Goal: Browse casually

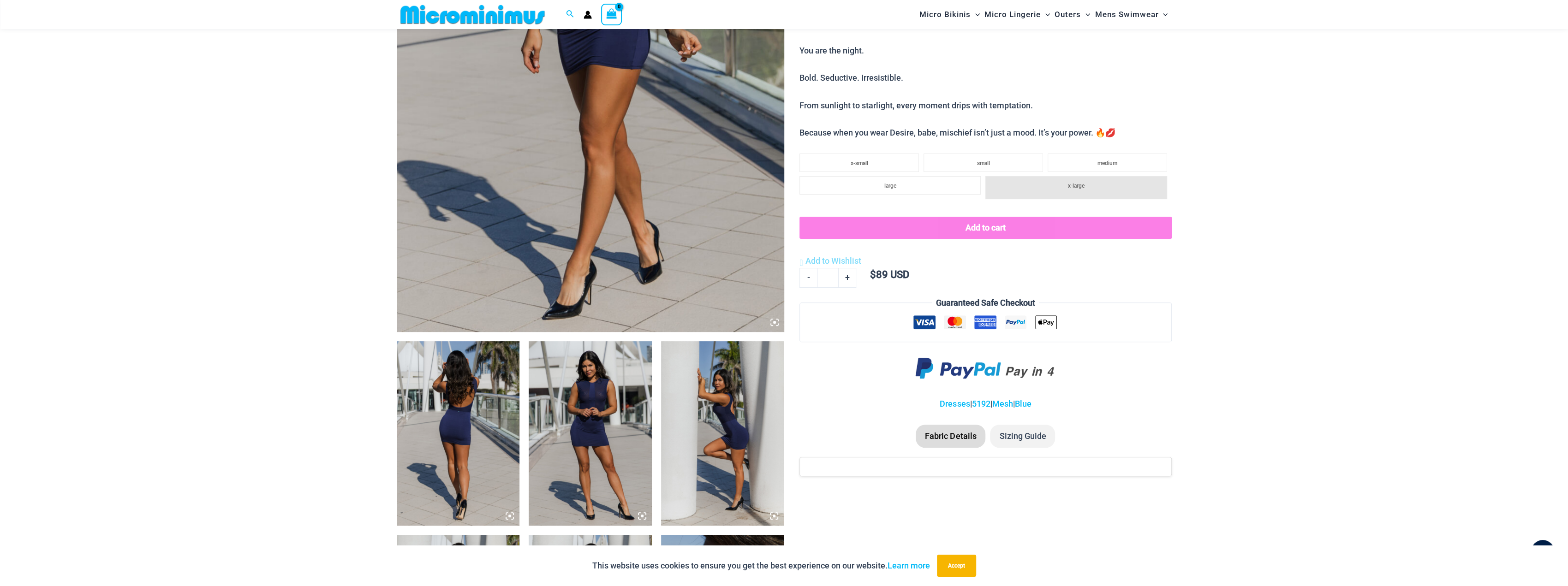
scroll to position [270, 0]
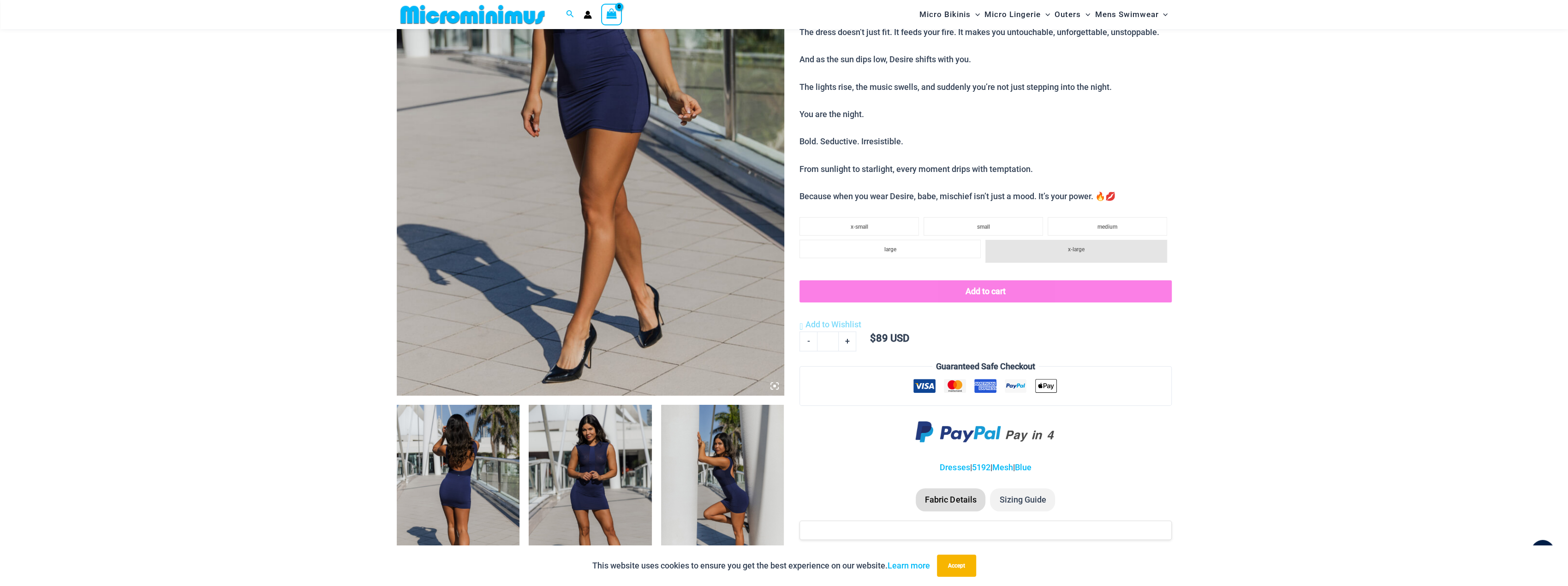
click at [776, 388] on icon at bounding box center [775, 386] width 9 height 9
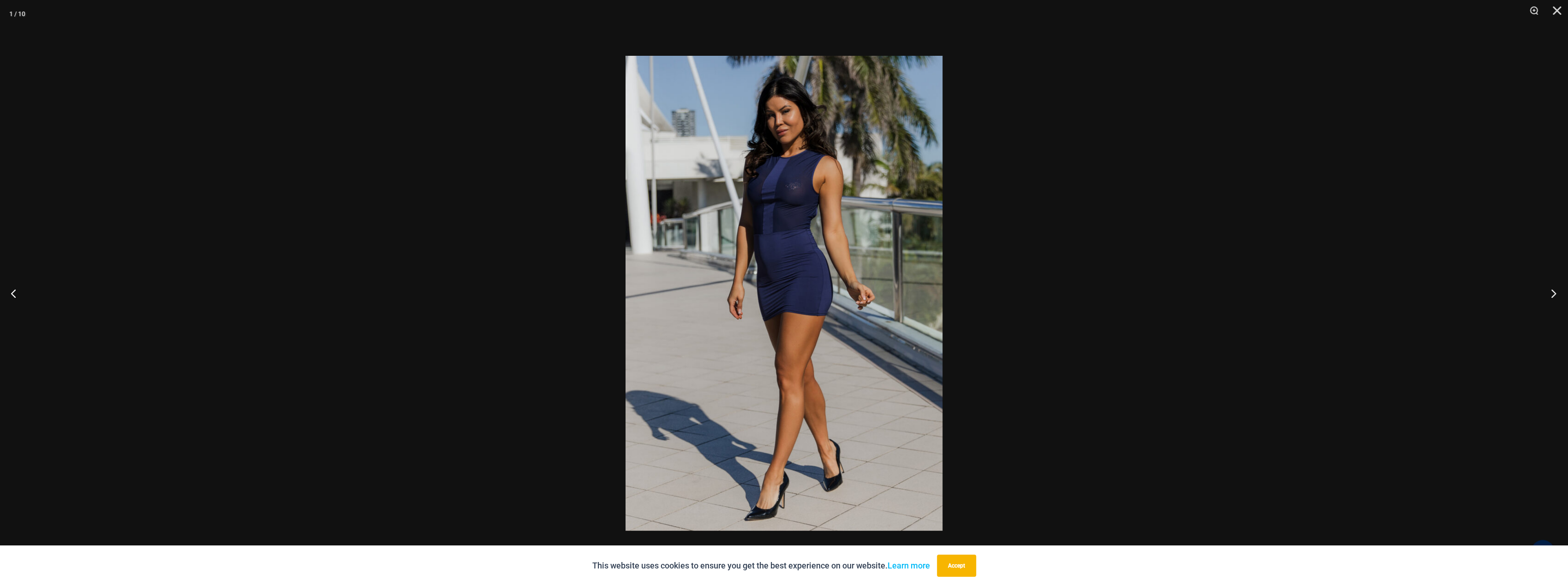
click at [1552, 295] on button "Next" at bounding box center [1550, 293] width 35 height 46
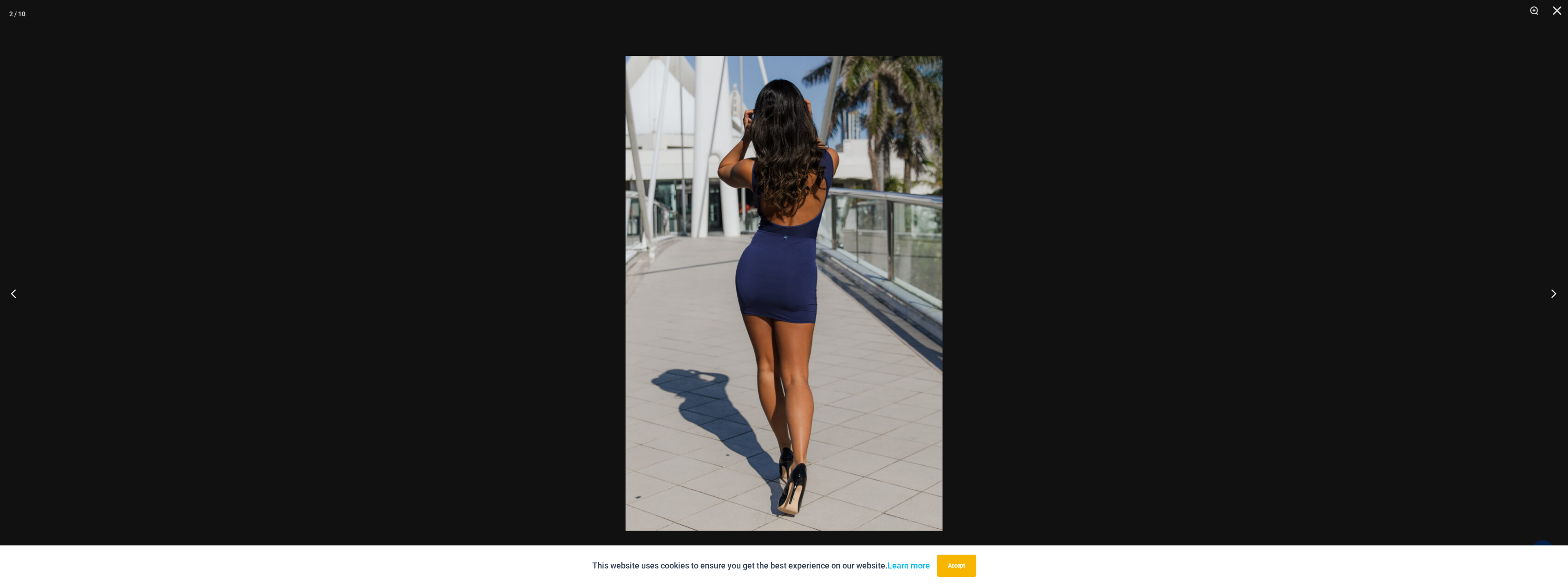
click at [1552, 295] on button "Next" at bounding box center [1550, 293] width 35 height 46
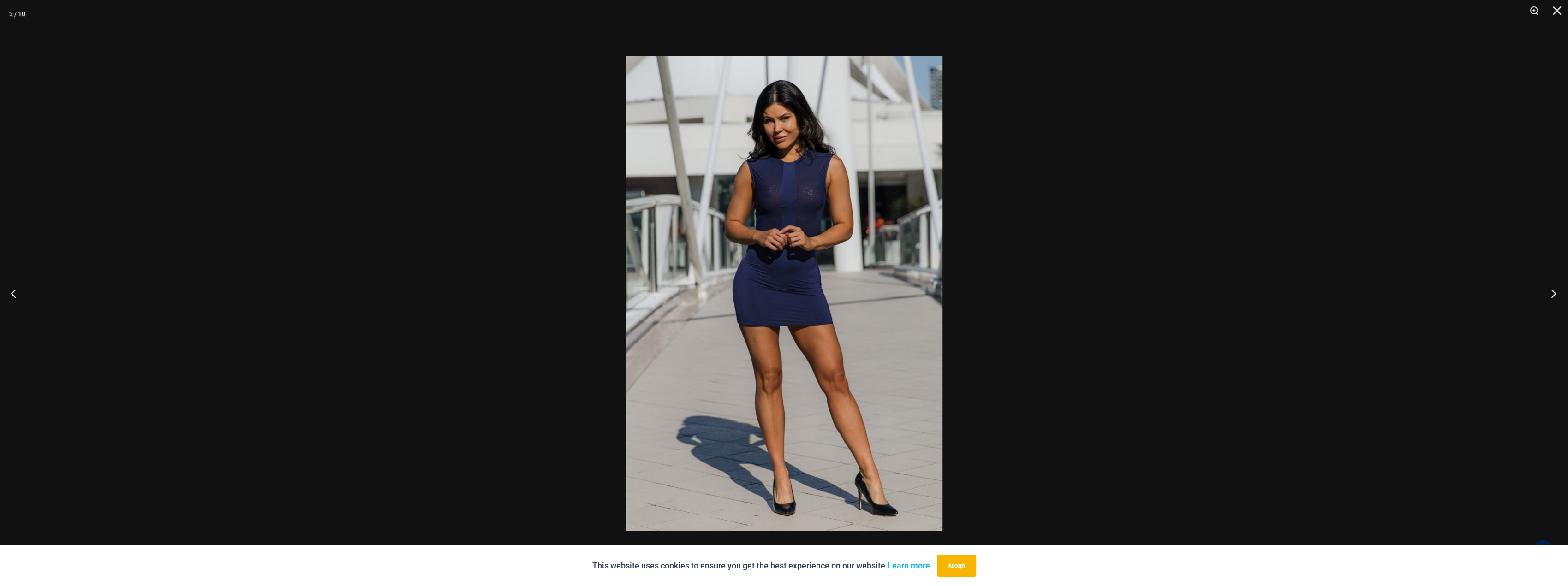
click at [1552, 295] on button "Next" at bounding box center [1550, 293] width 35 height 46
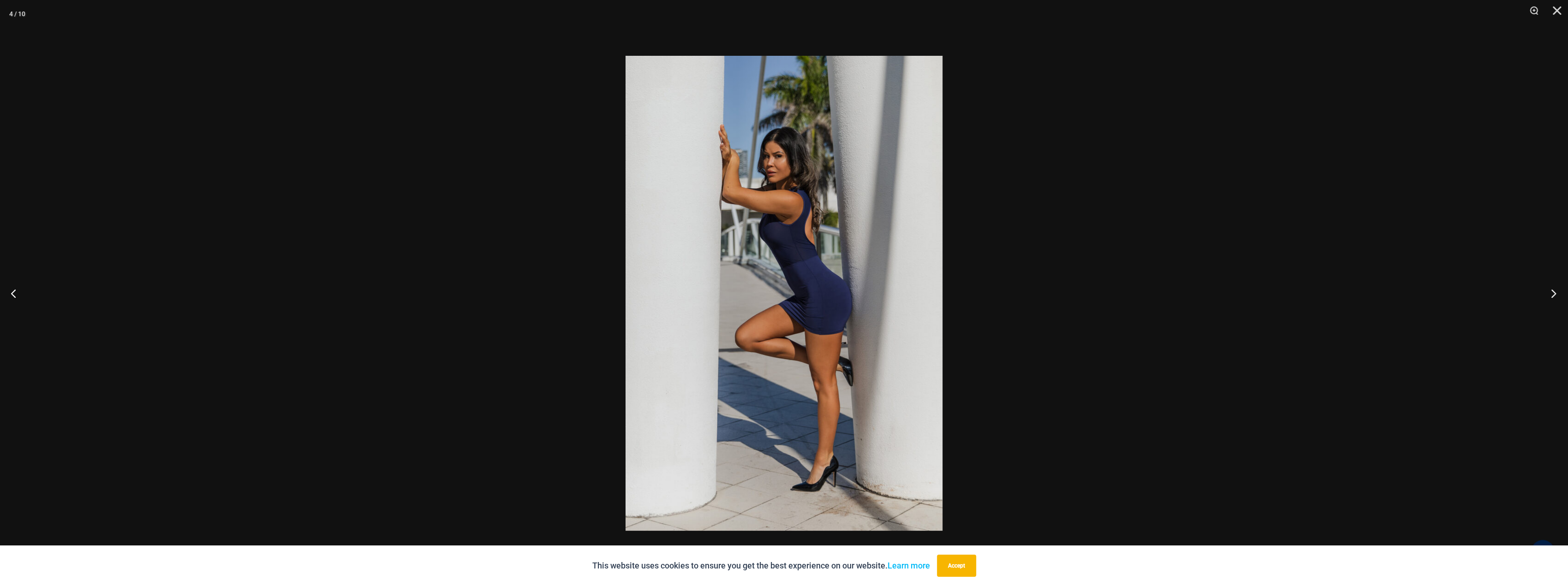
click at [1552, 295] on button "Next" at bounding box center [1550, 293] width 35 height 46
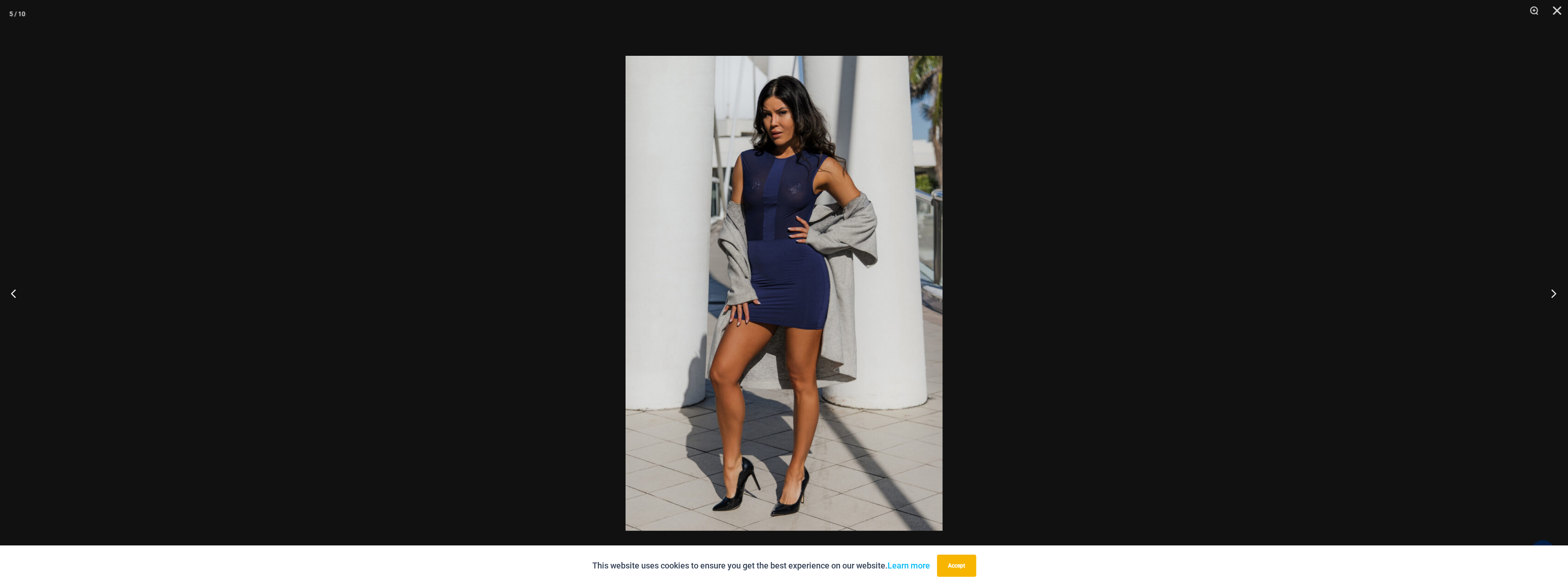
click at [1552, 295] on button "Next" at bounding box center [1550, 293] width 35 height 46
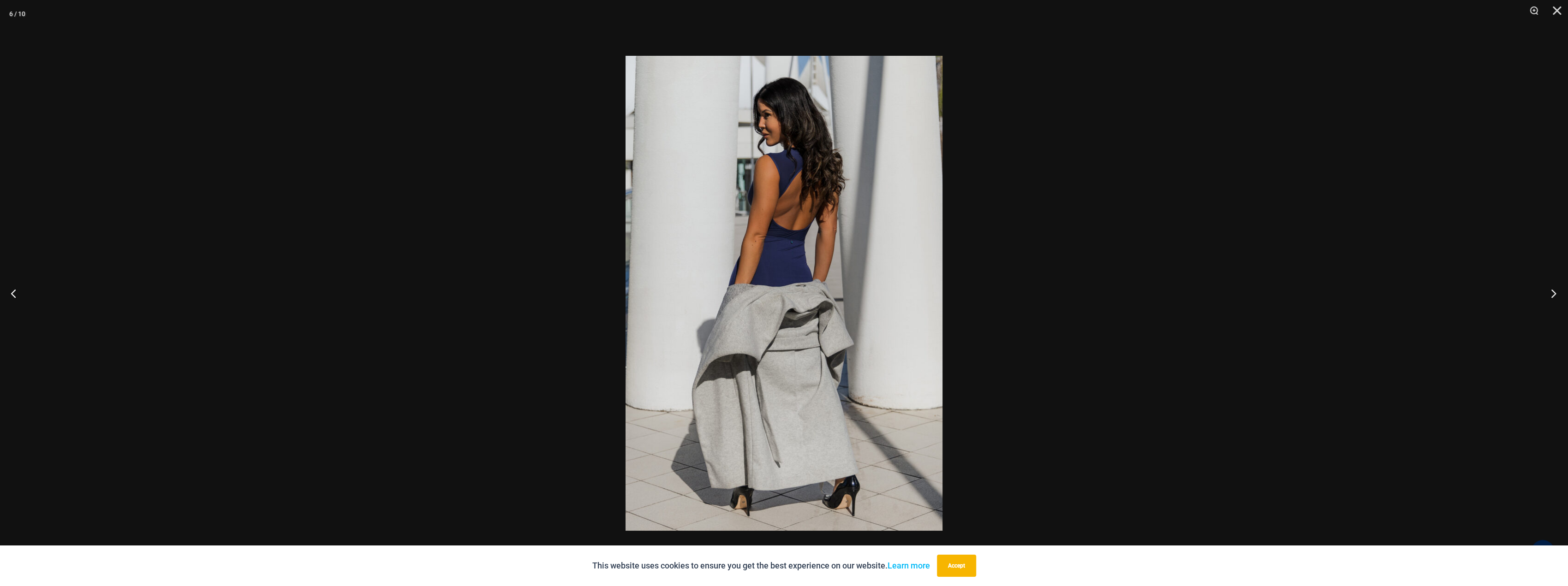
click at [1552, 295] on button "Next" at bounding box center [1550, 293] width 35 height 46
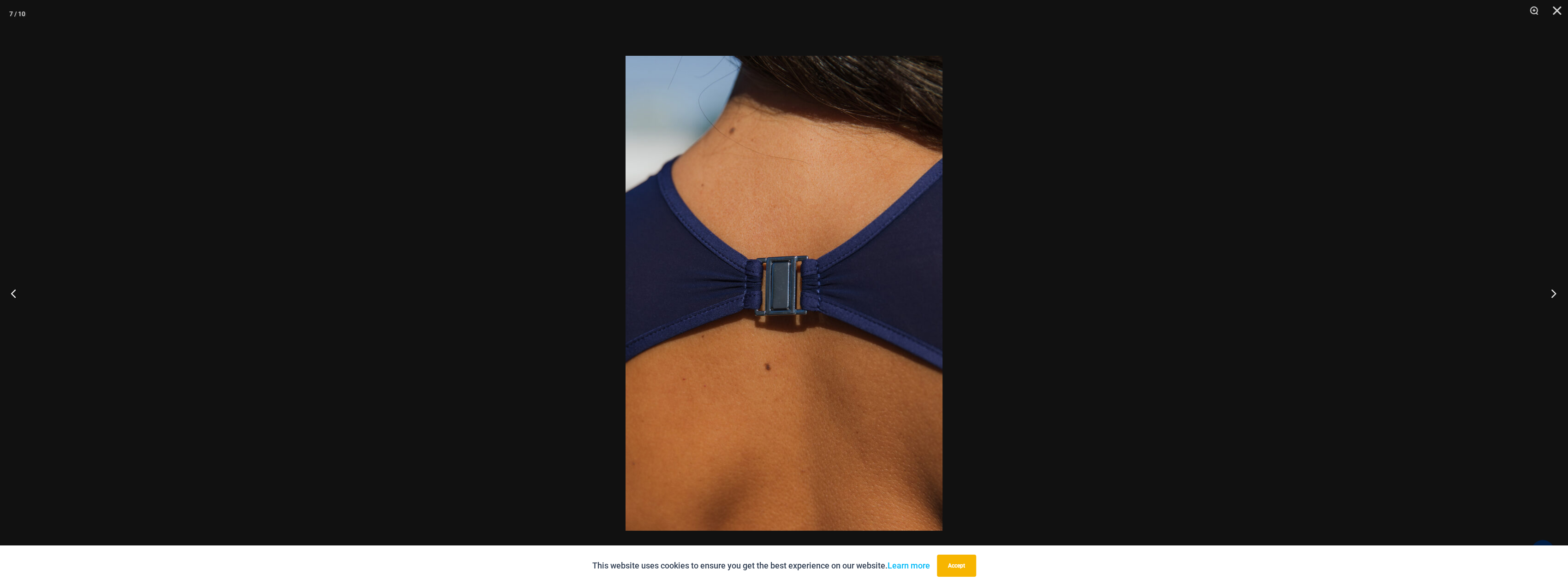
click at [1552, 295] on button "Next" at bounding box center [1550, 293] width 35 height 46
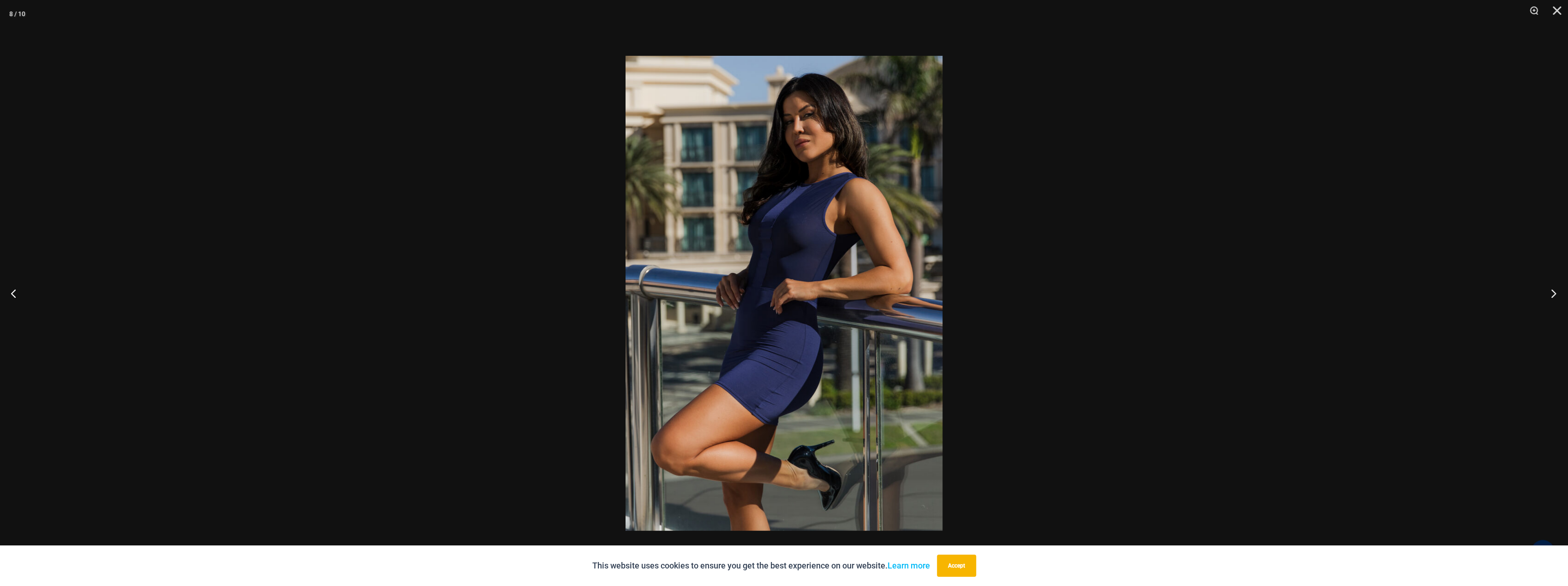
click at [1552, 295] on button "Next" at bounding box center [1550, 293] width 35 height 46
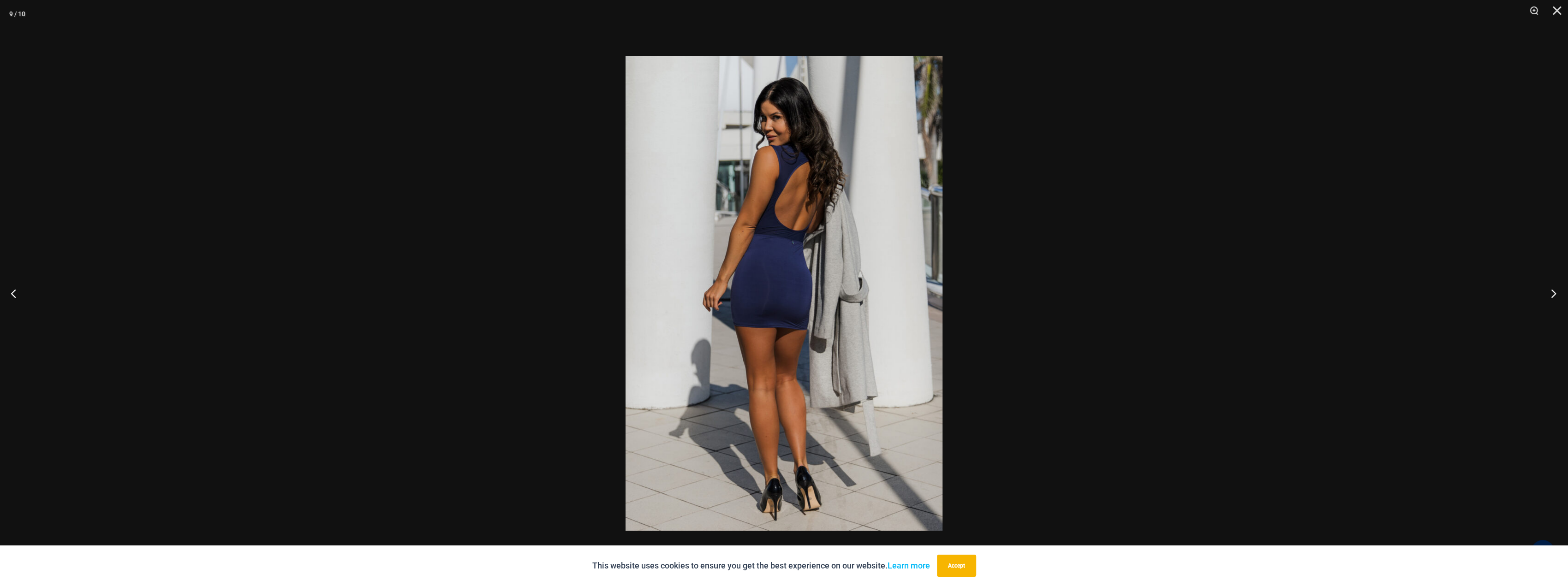
click at [1552, 295] on button "Next" at bounding box center [1550, 293] width 35 height 46
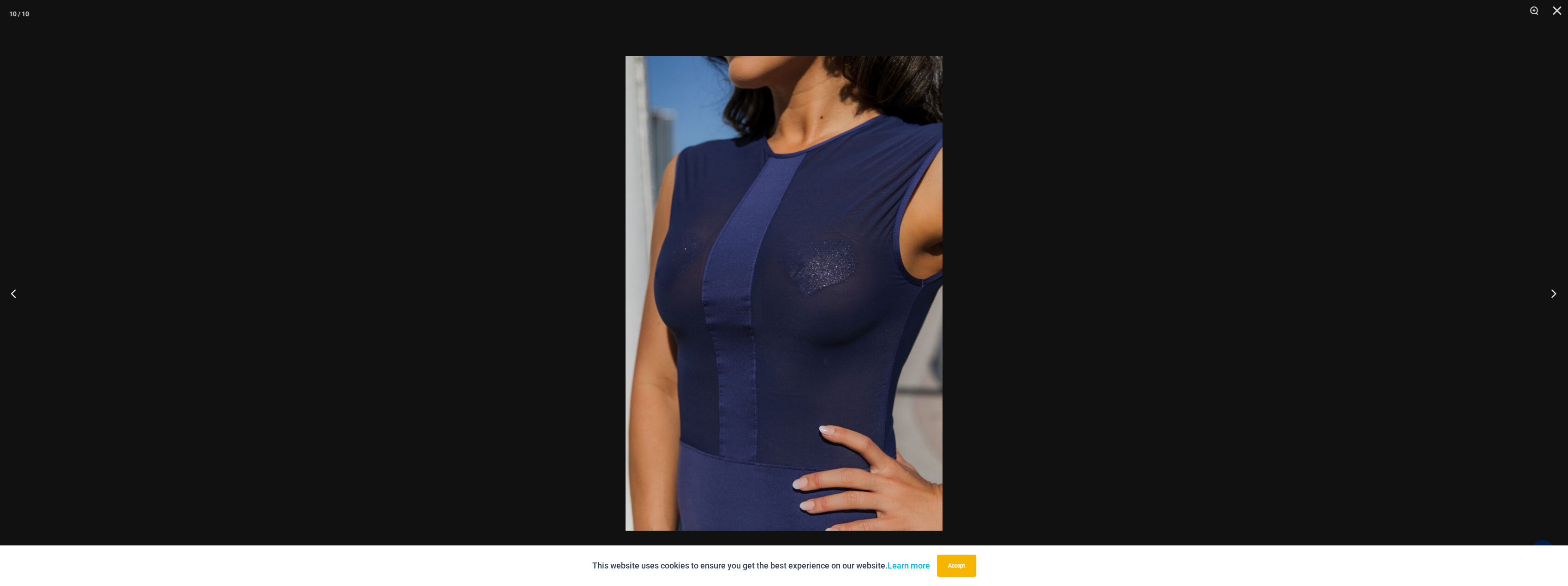
click at [1552, 295] on button "Next" at bounding box center [1550, 293] width 35 height 46
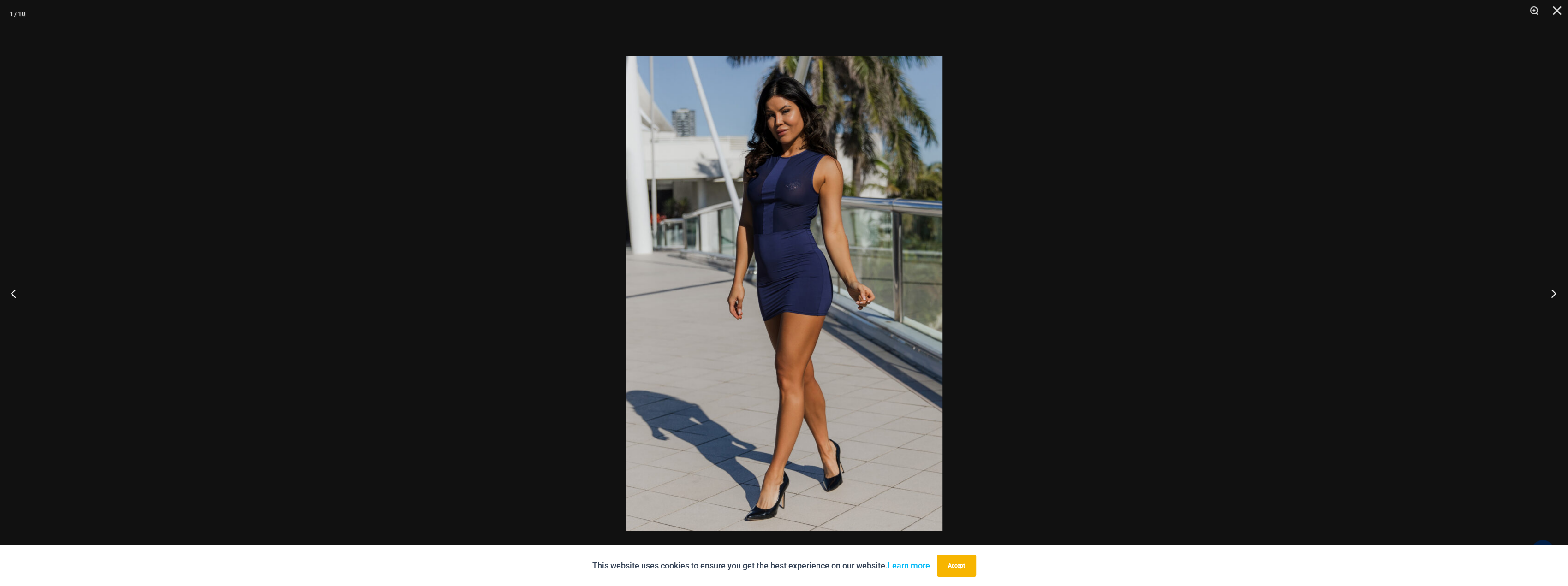
click at [1552, 295] on button "Next" at bounding box center [1550, 293] width 35 height 46
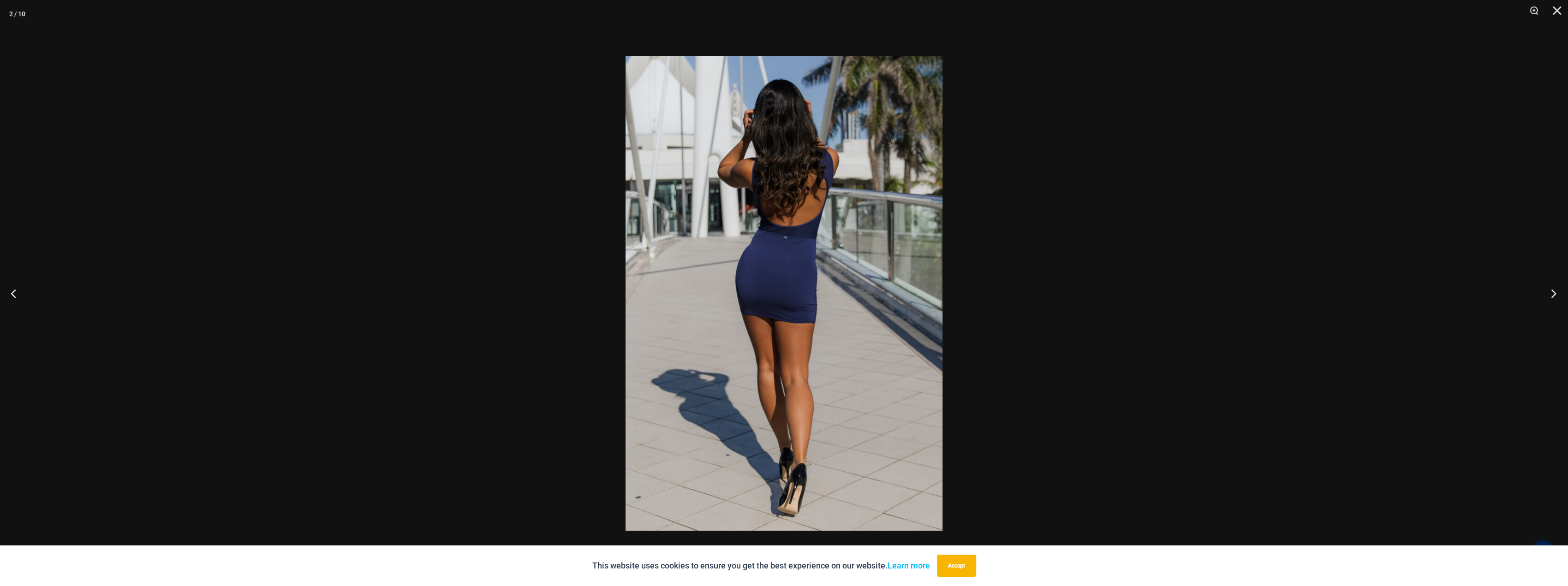
click at [1552, 295] on button "Next" at bounding box center [1550, 293] width 35 height 46
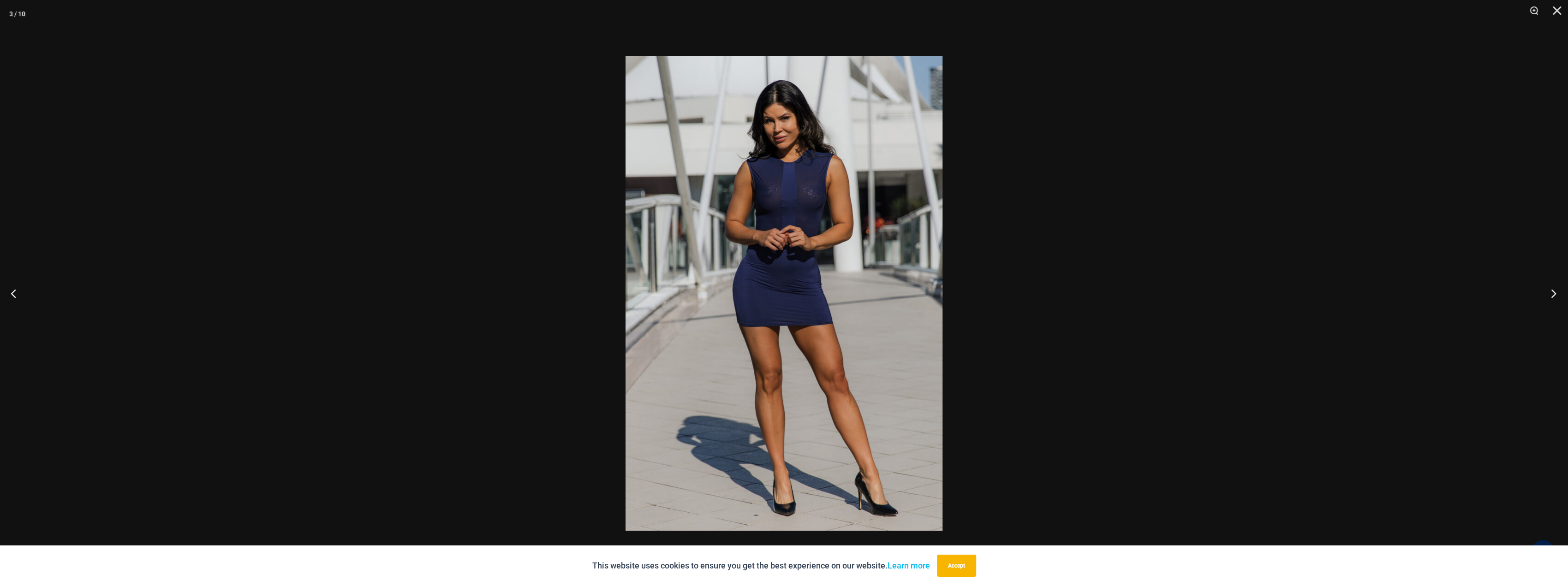
click at [1552, 295] on button "Next" at bounding box center [1550, 293] width 35 height 46
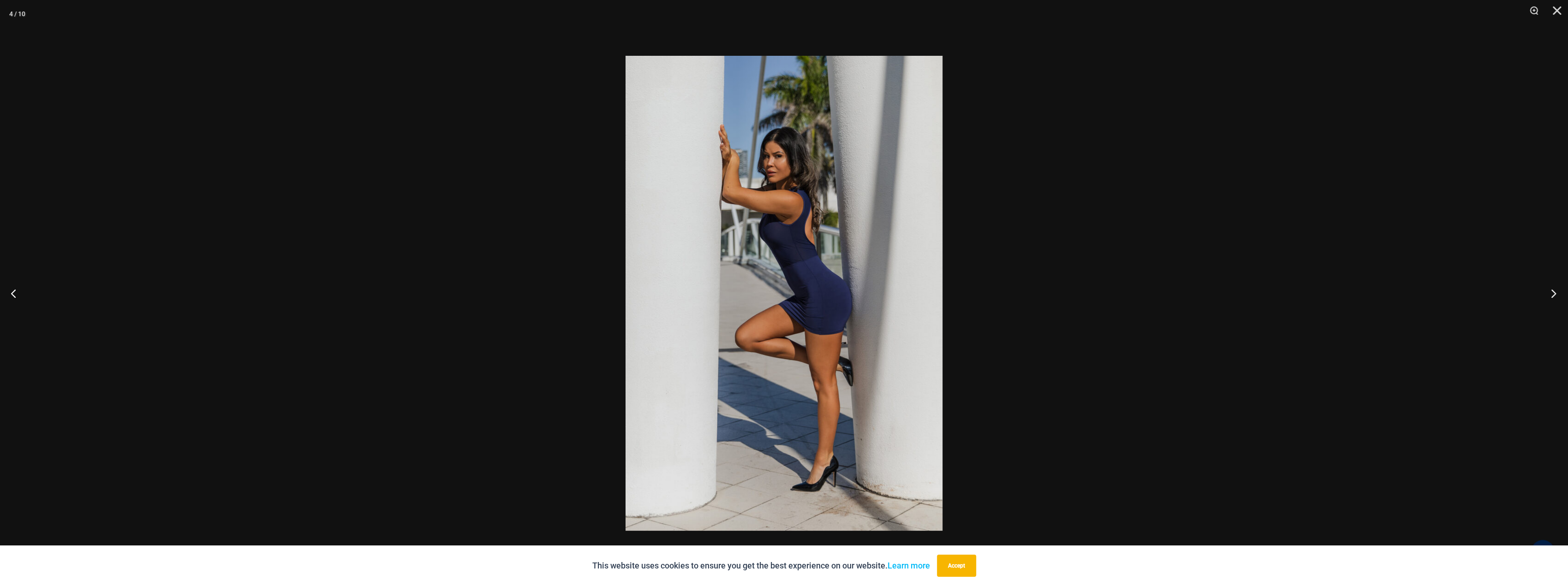
click at [1552, 295] on button "Next" at bounding box center [1550, 293] width 35 height 46
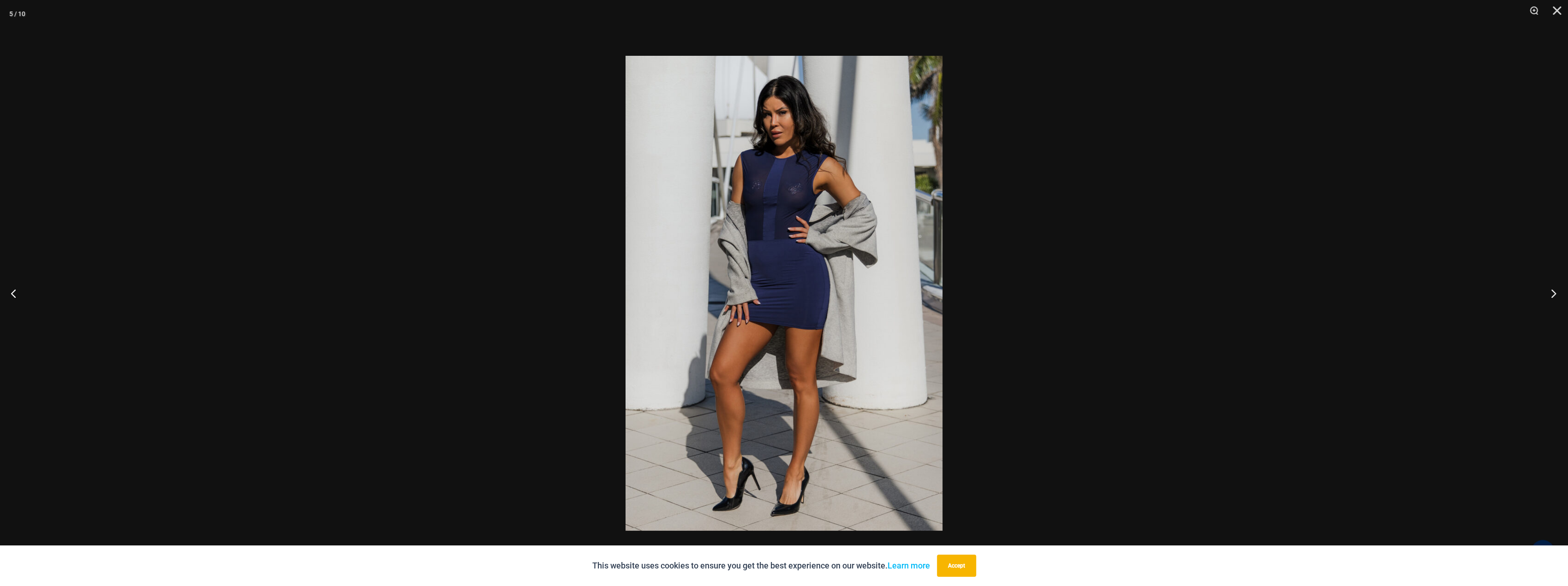
click at [1552, 295] on button "Next" at bounding box center [1550, 293] width 35 height 46
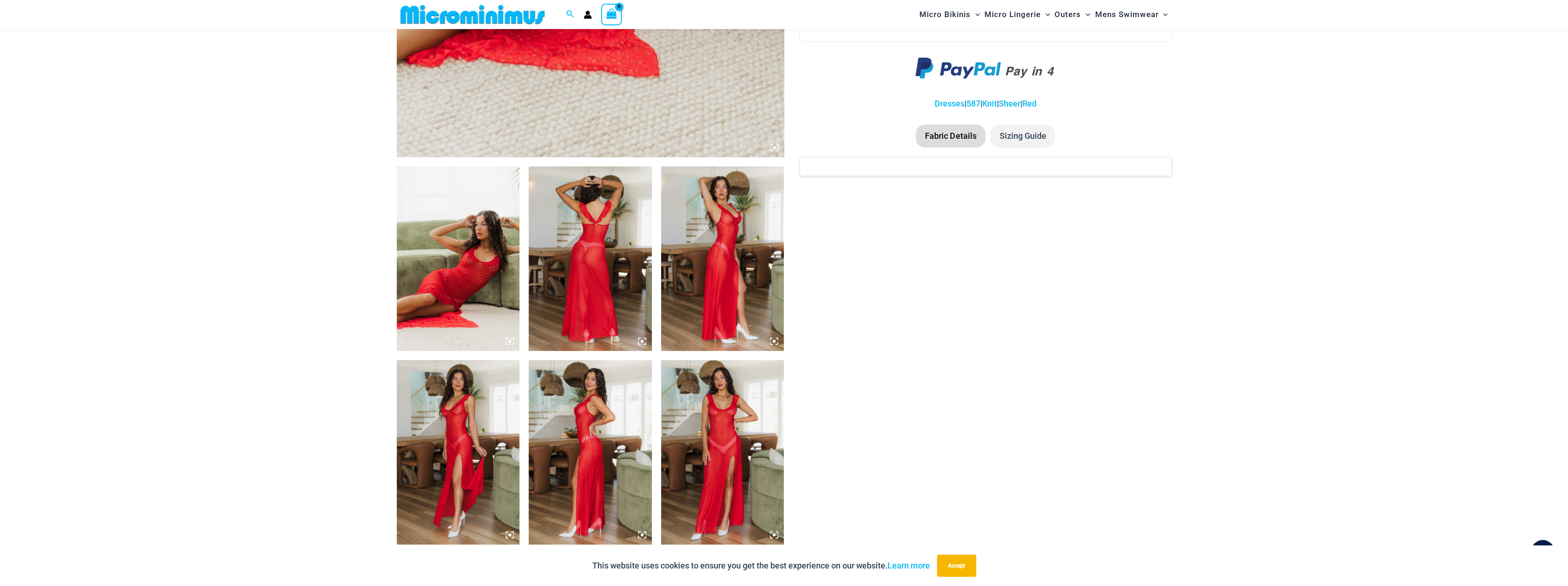
scroll to position [499, 0]
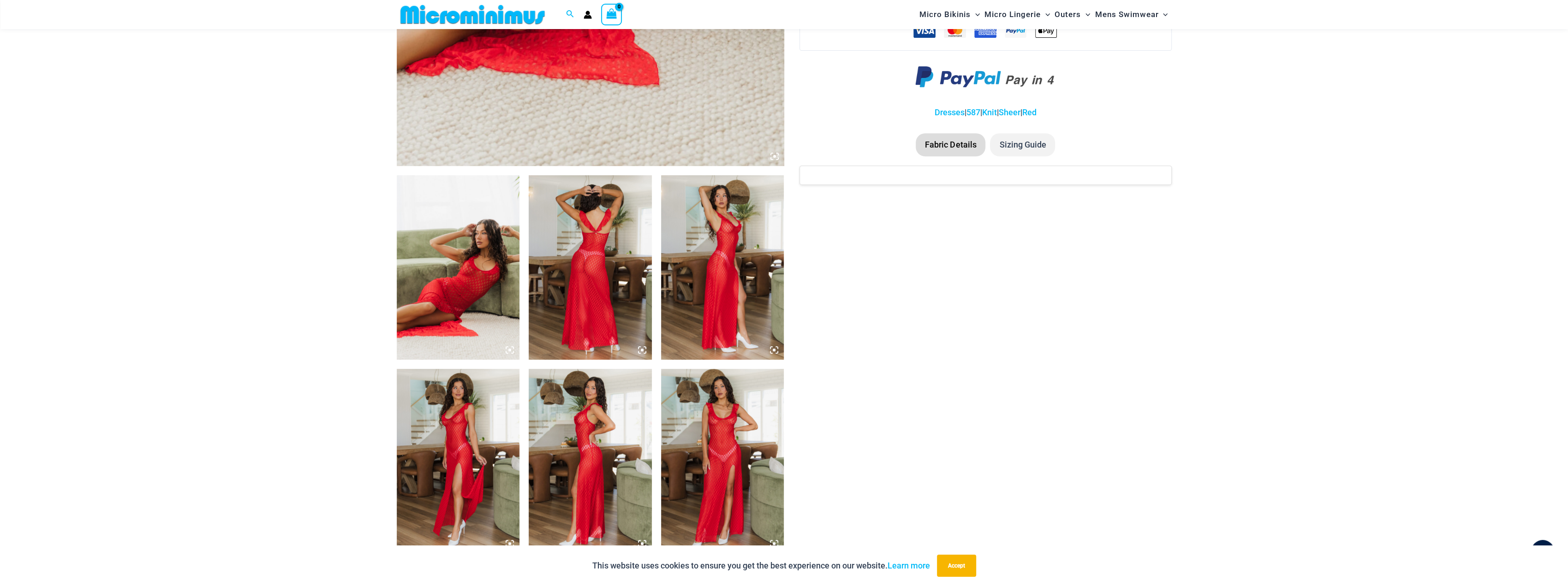
drag, startPoint x: 561, startPoint y: 172, endPoint x: 581, endPoint y: 228, distance: 59.5
click at [564, 175] on div at bounding box center [590, 166] width 388 height 1162
click at [584, 275] on img at bounding box center [590, 267] width 123 height 184
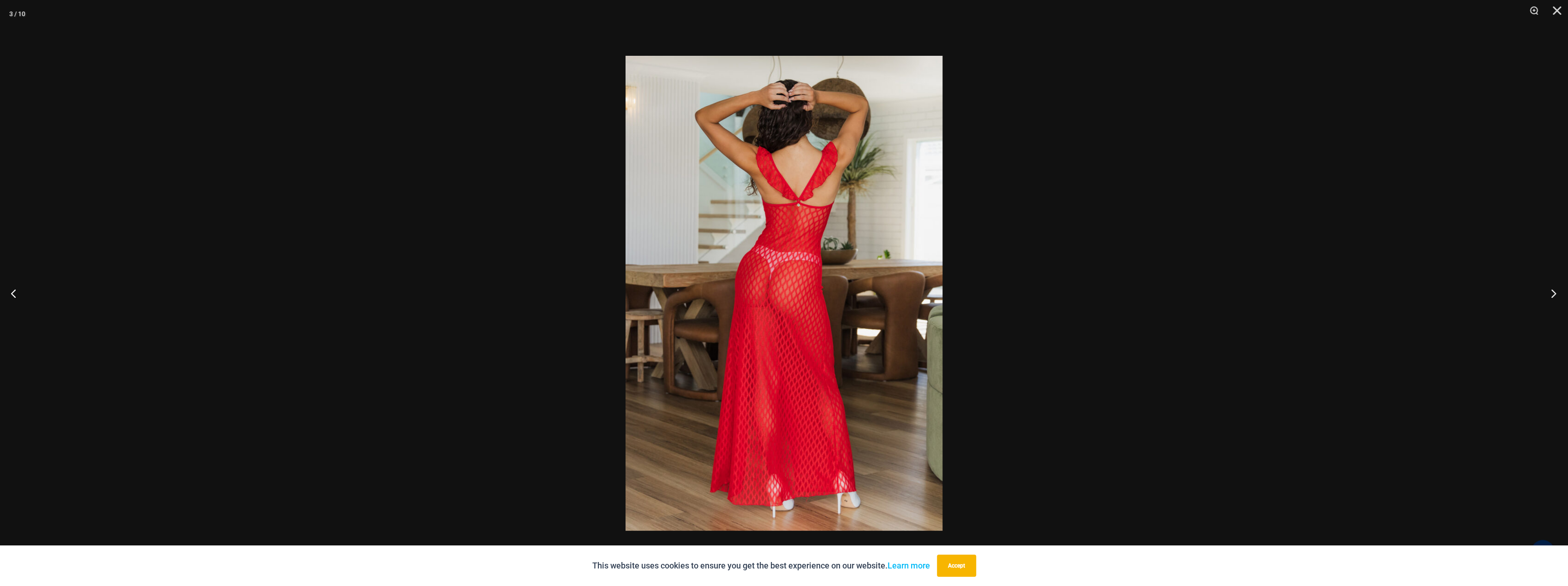
click at [1554, 291] on button "Next" at bounding box center [1550, 293] width 35 height 46
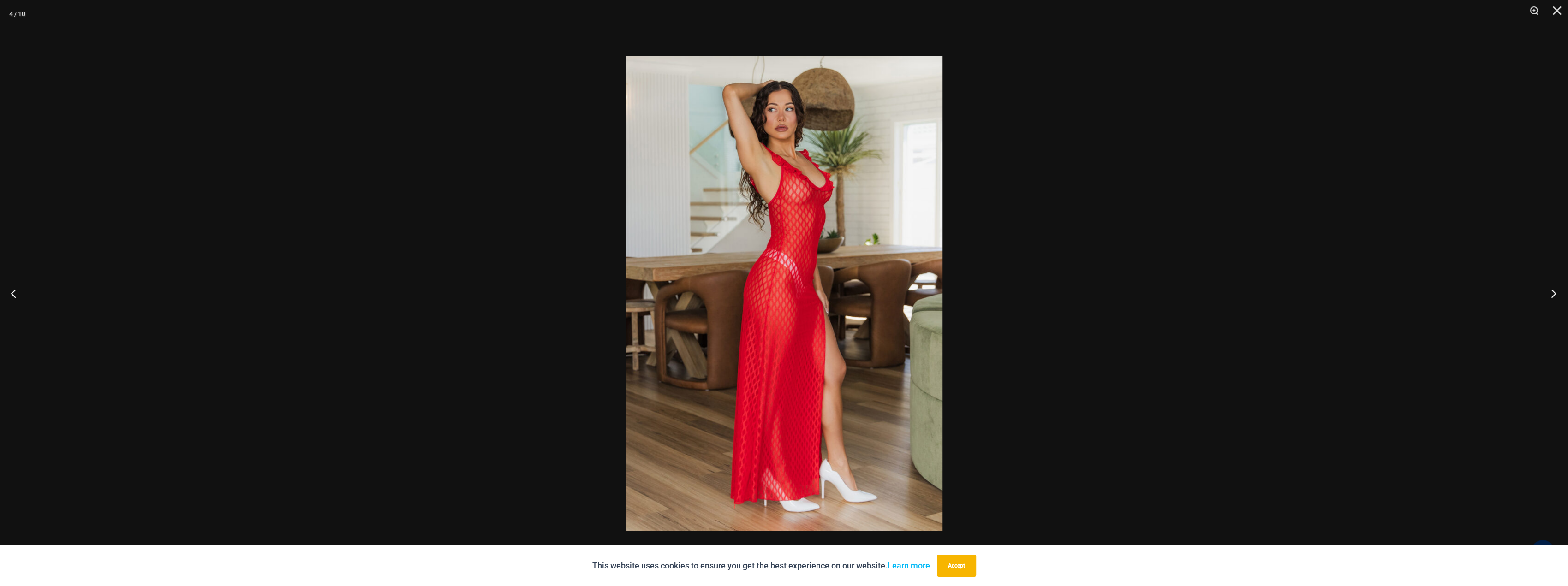
click at [1554, 291] on button "Next" at bounding box center [1550, 293] width 35 height 46
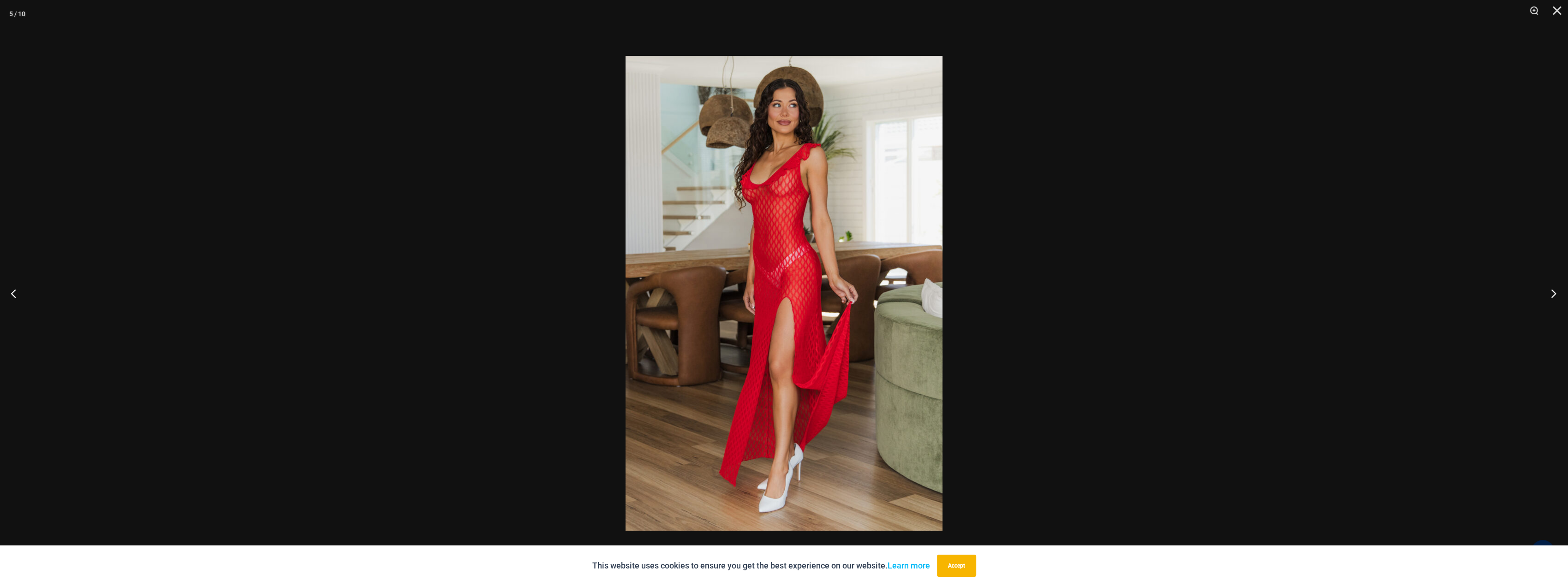
click at [1554, 291] on button "Next" at bounding box center [1550, 293] width 35 height 46
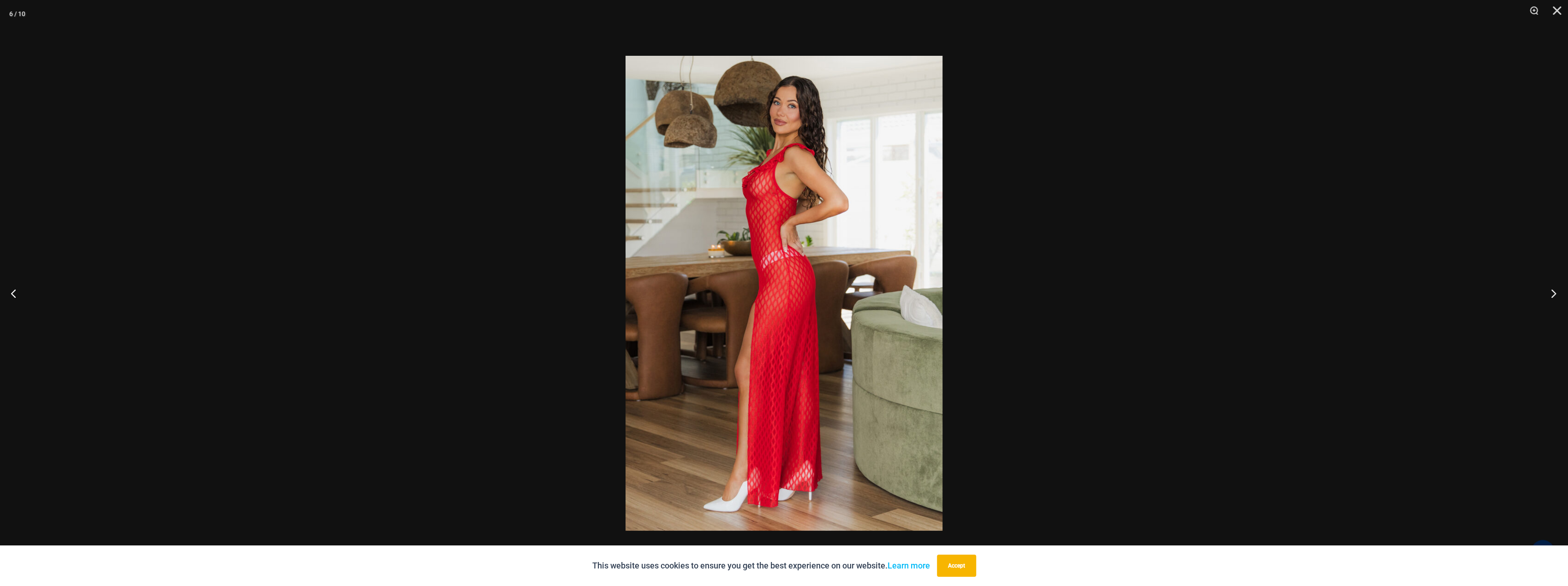
click at [1554, 291] on button "Next" at bounding box center [1550, 293] width 35 height 46
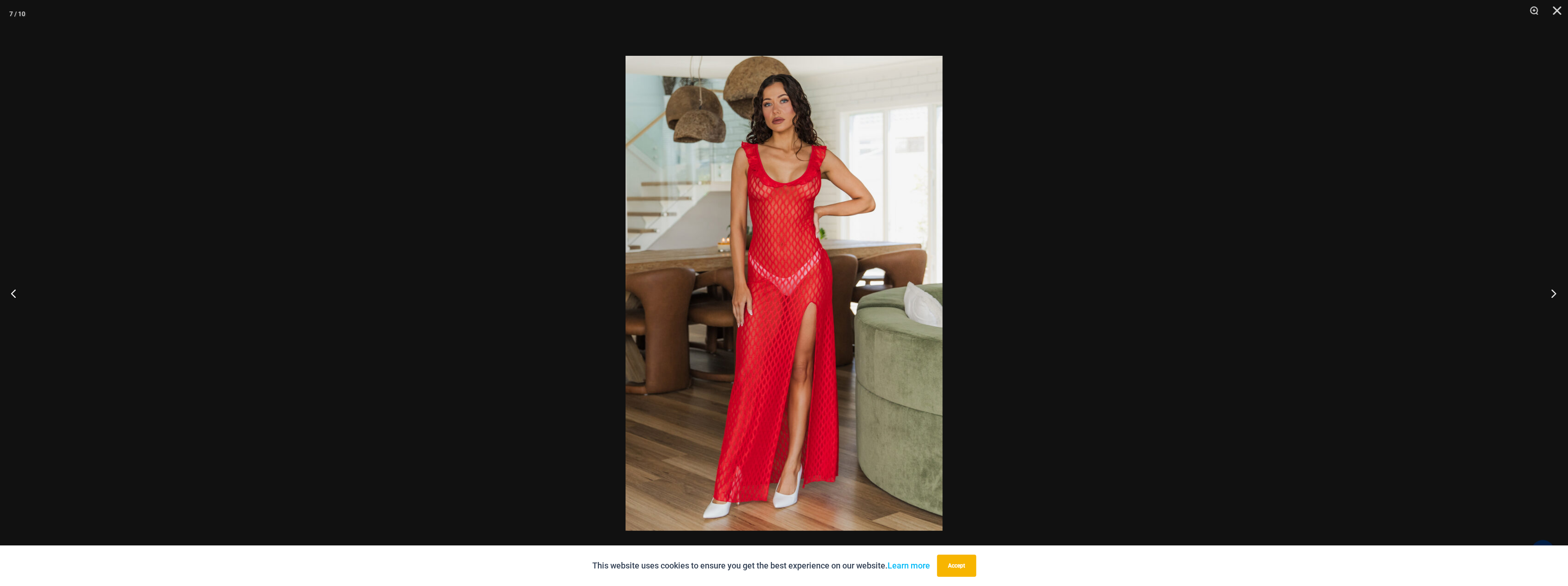
click at [1554, 291] on button "Next" at bounding box center [1550, 293] width 35 height 46
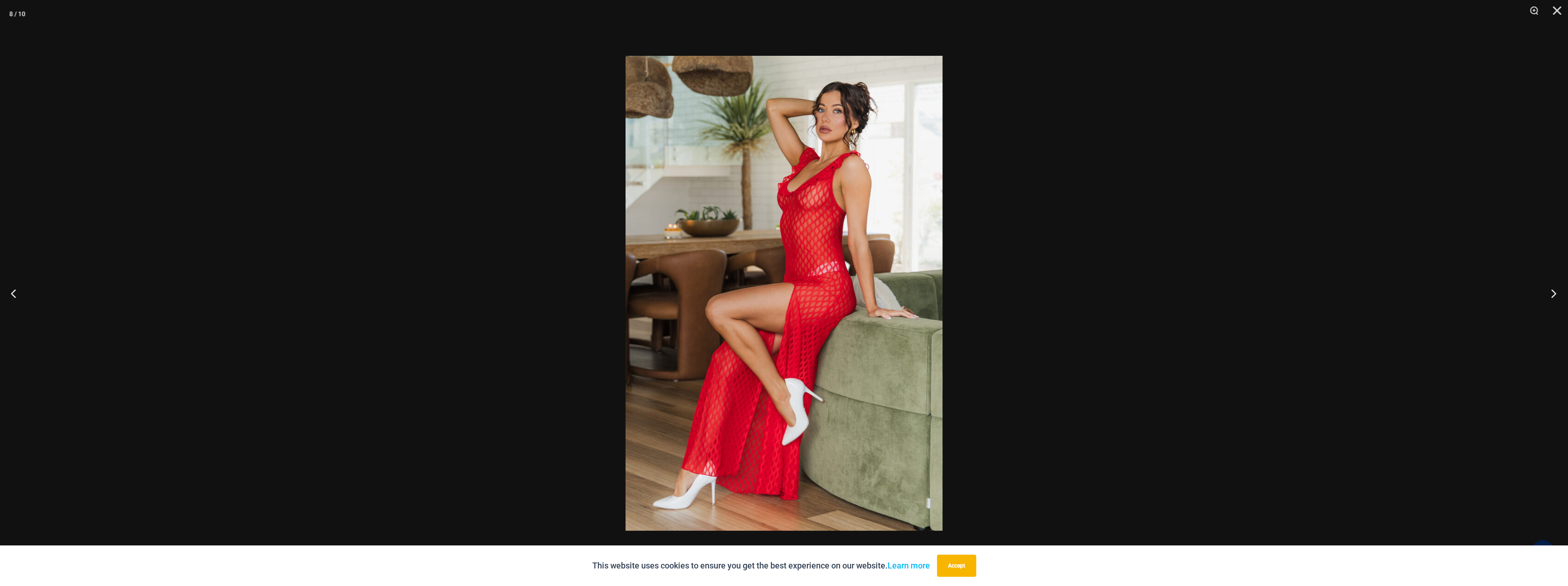
click at [1554, 291] on button "Next" at bounding box center [1550, 293] width 35 height 46
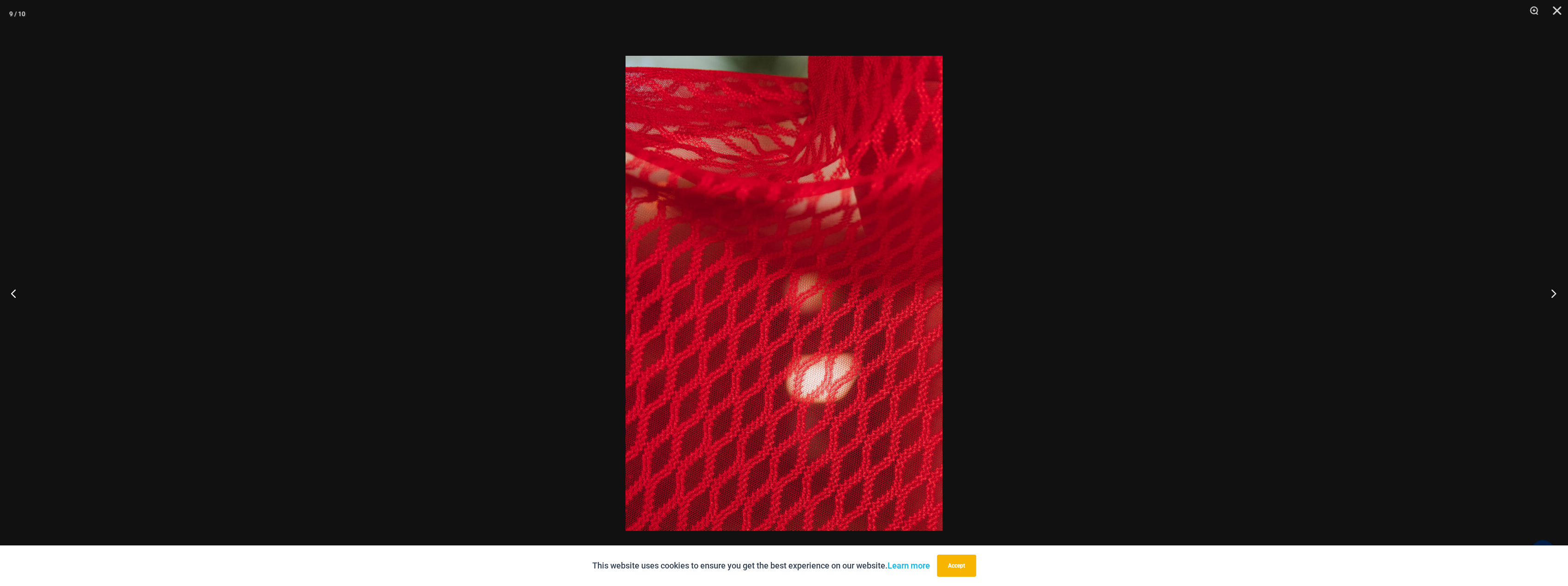
click at [1554, 291] on button "Next" at bounding box center [1550, 293] width 35 height 46
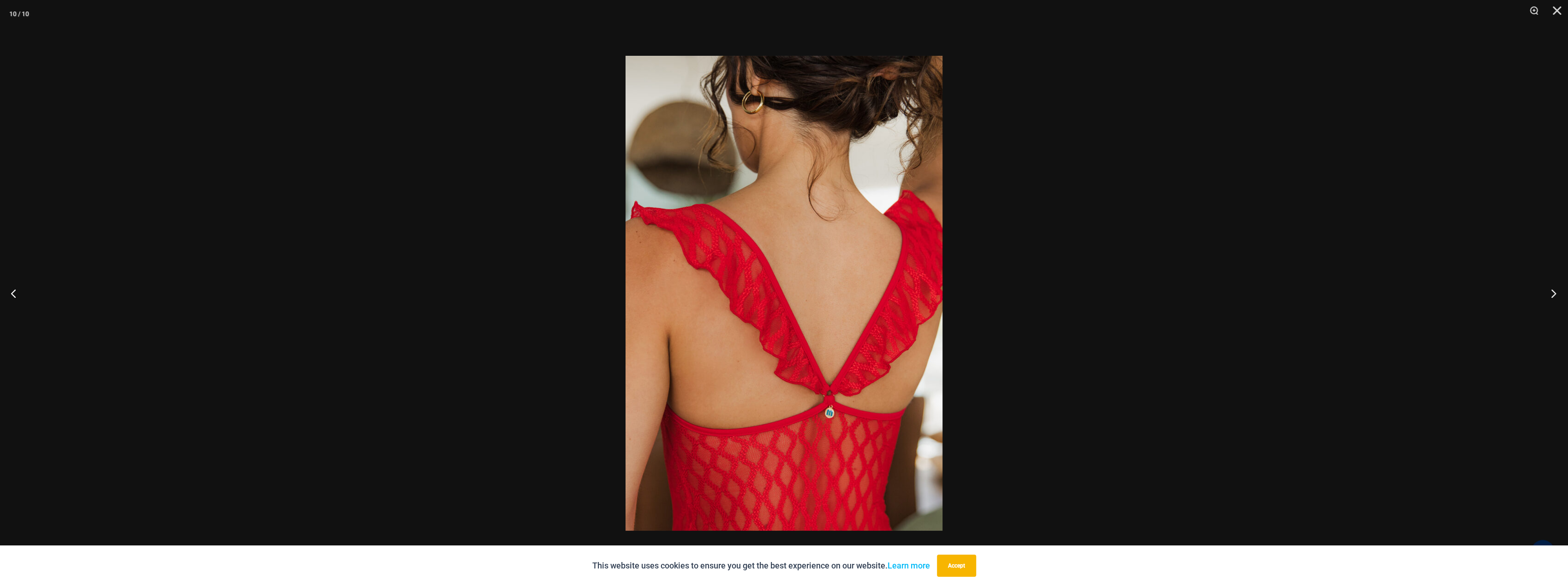
click at [1554, 291] on button "Next" at bounding box center [1550, 293] width 35 height 46
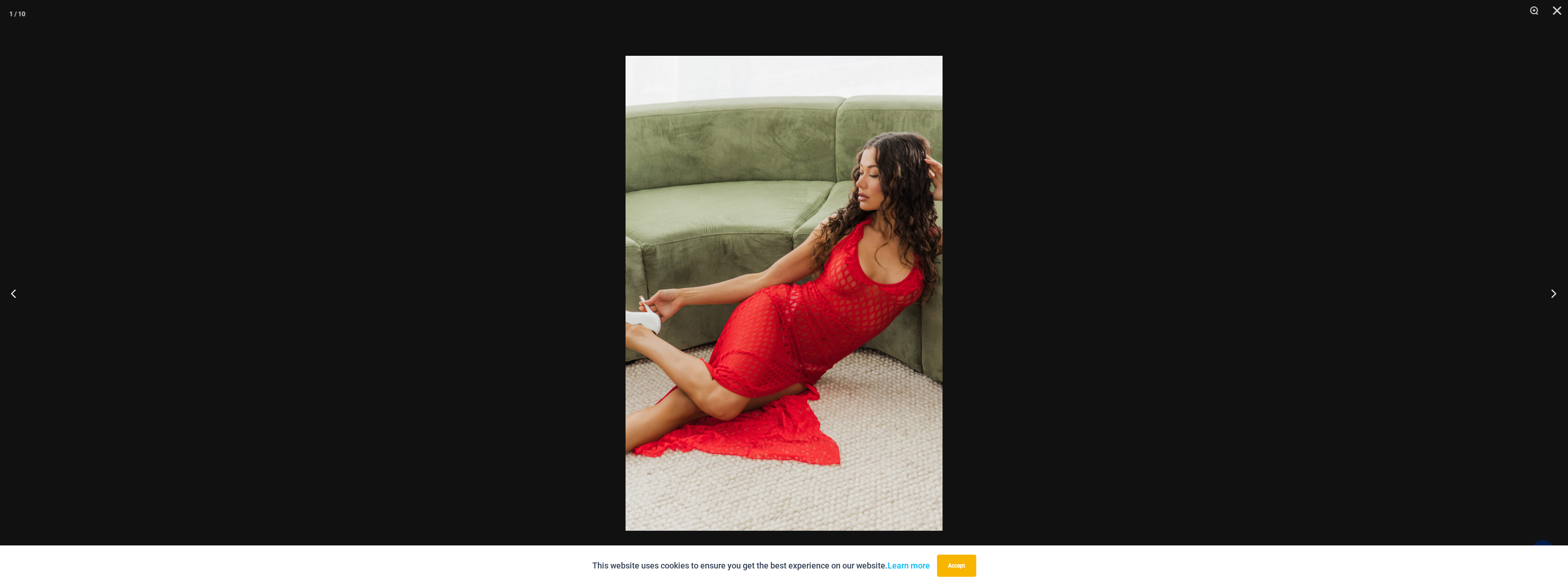
click at [1554, 291] on button "Next" at bounding box center [1550, 293] width 35 height 46
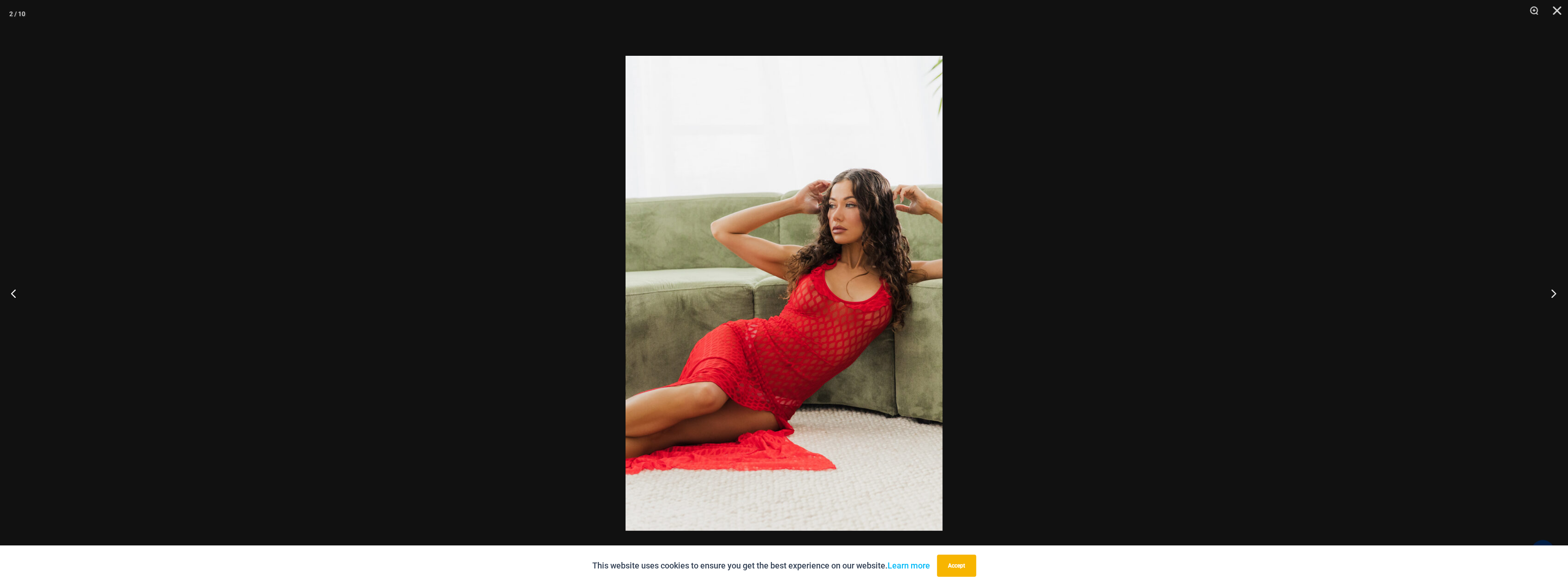
click at [1554, 291] on button "Next" at bounding box center [1550, 293] width 35 height 46
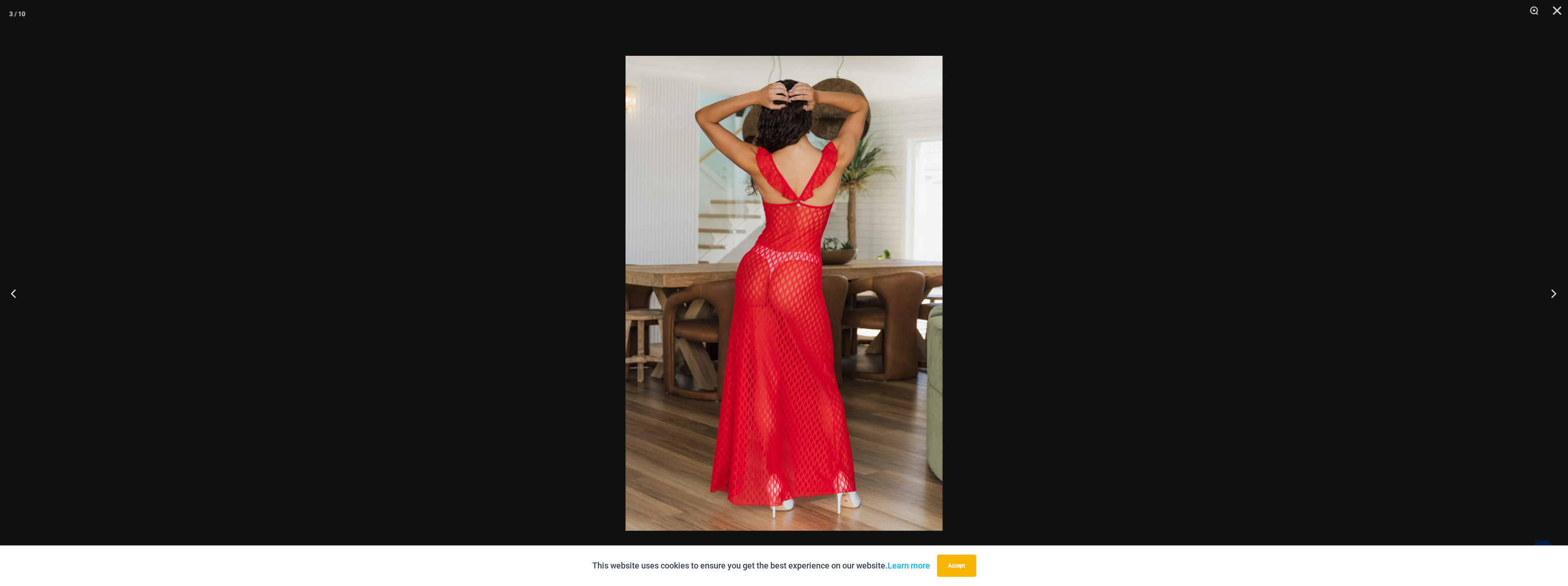
click at [1554, 291] on button "Next" at bounding box center [1550, 293] width 35 height 46
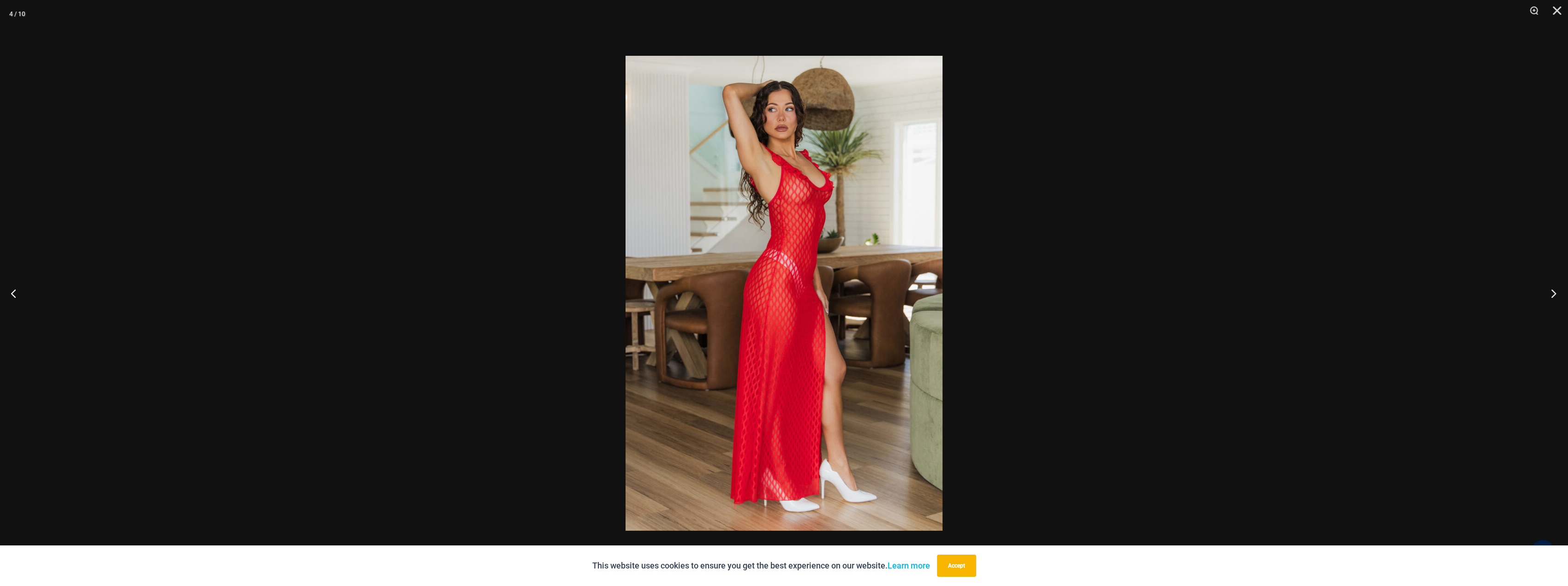
click at [1554, 291] on button "Next" at bounding box center [1550, 293] width 35 height 46
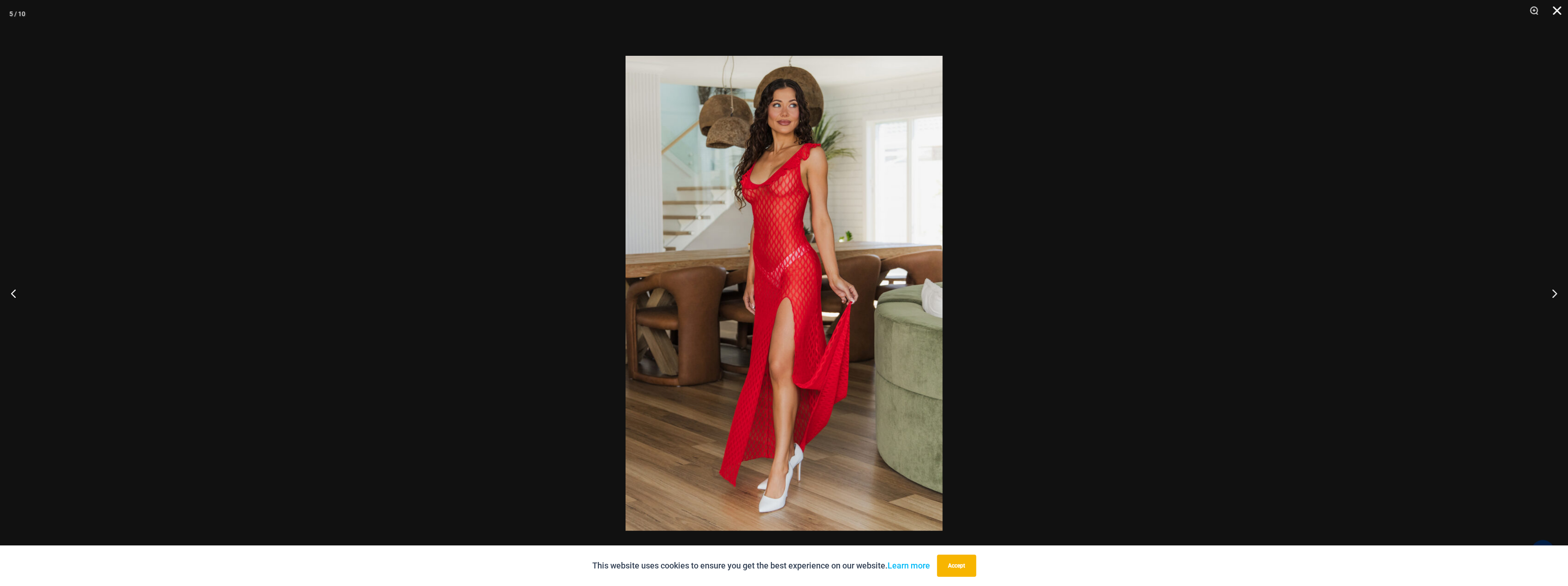
click at [1559, 9] on button "Close" at bounding box center [1554, 13] width 23 height 27
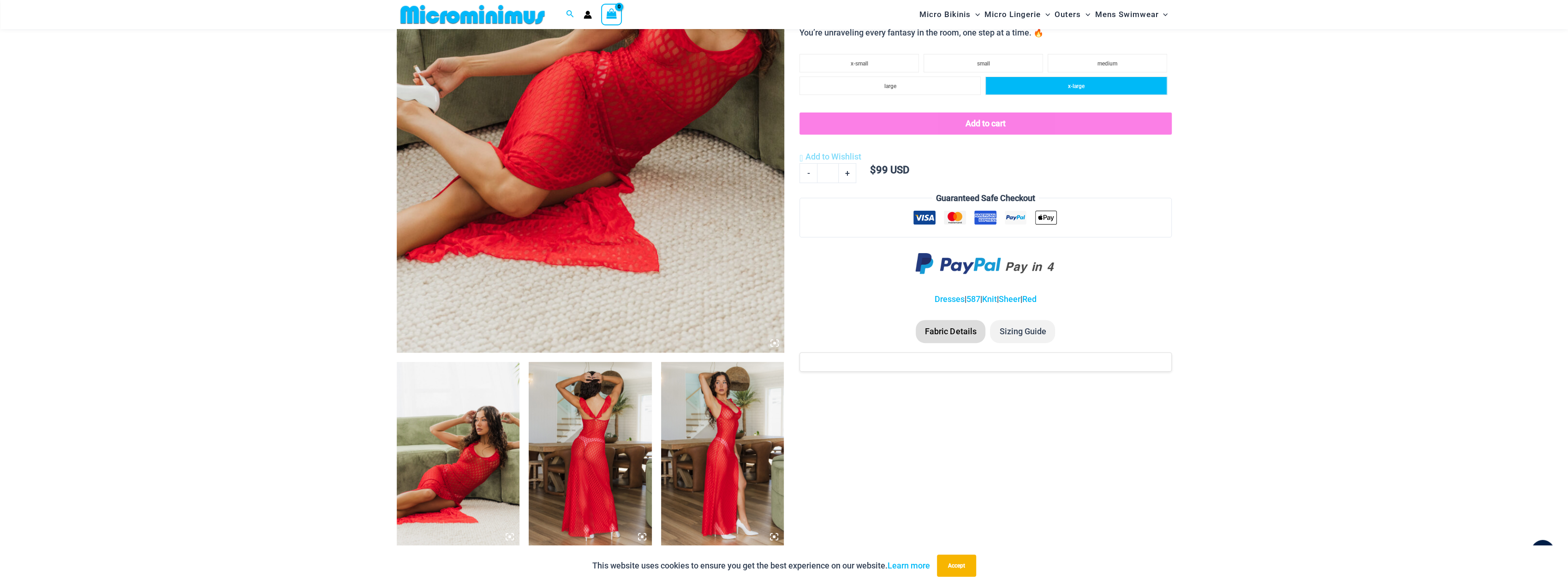
scroll to position [315, 0]
